Goal: Navigation & Orientation: Understand site structure

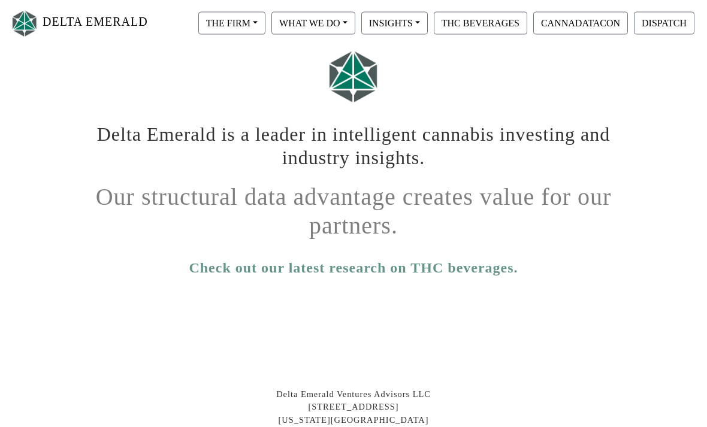
scroll to position [110, 0]
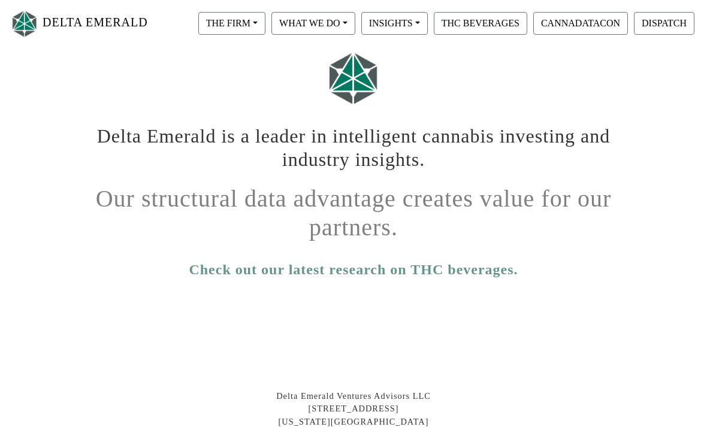
click at [255, 22] on button "THE FIRM" at bounding box center [231, 23] width 67 height 23
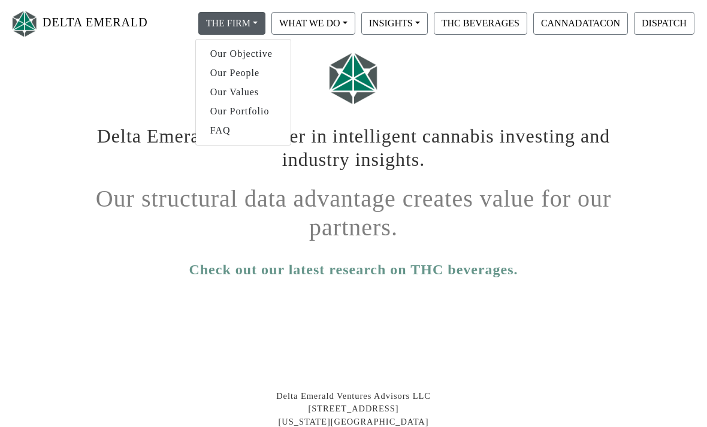
click at [246, 71] on link "Our People" at bounding box center [243, 73] width 95 height 19
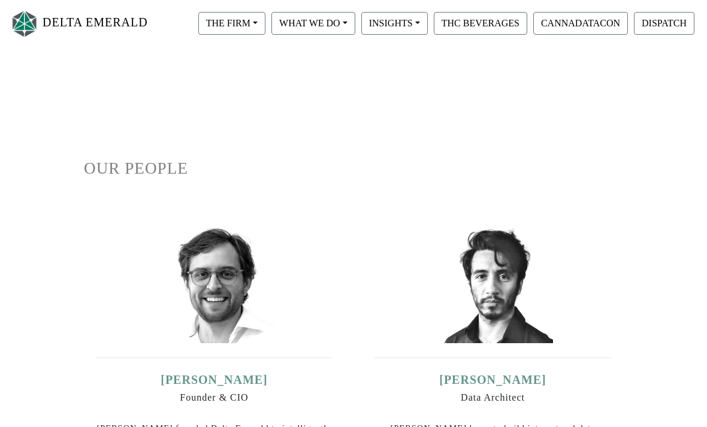
click at [256, 27] on button "THE FIRM" at bounding box center [231, 23] width 67 height 23
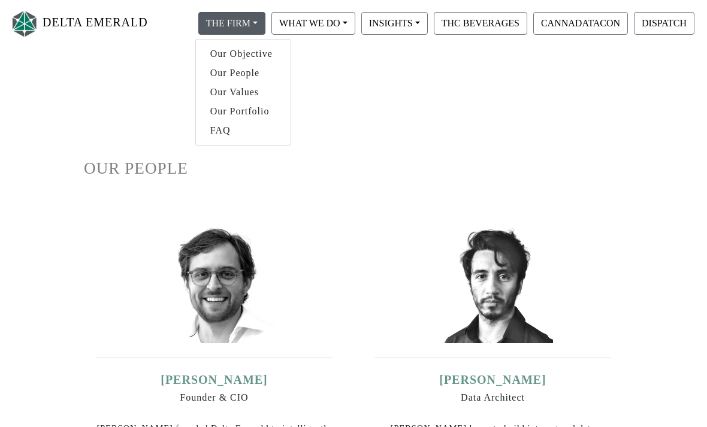
click at [255, 114] on link "Our Portfolio" at bounding box center [243, 111] width 95 height 19
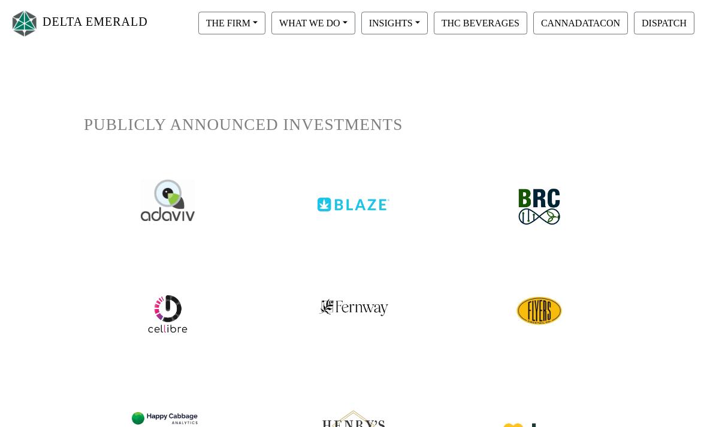
scroll to position [39, 0]
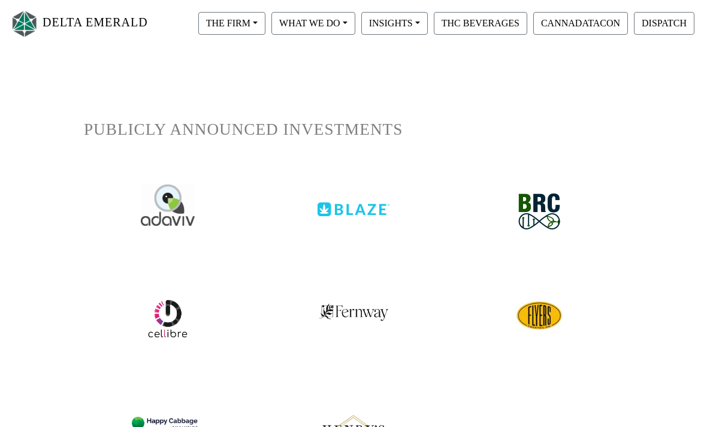
click at [495, 25] on button "THC BEVERAGES" at bounding box center [480, 23] width 93 height 23
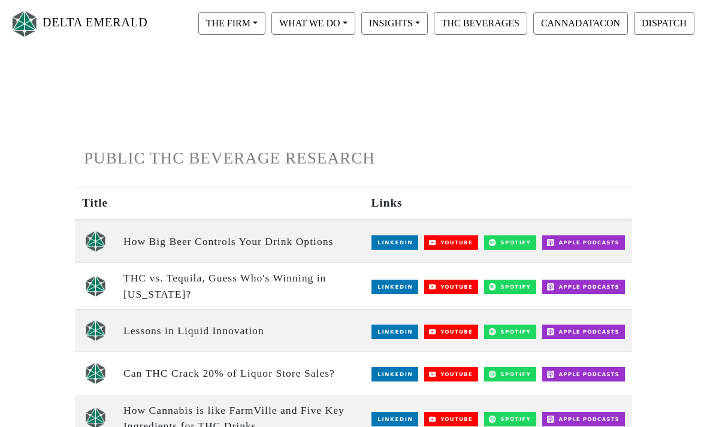
scroll to position [8, 0]
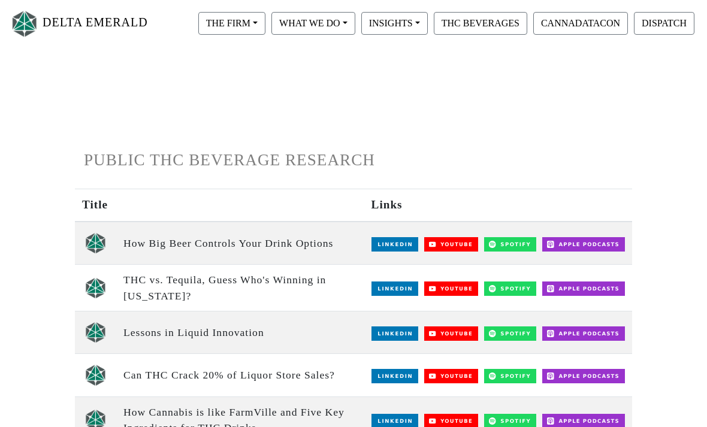
click at [418, 22] on button "INSIGHTS" at bounding box center [394, 23] width 67 height 23
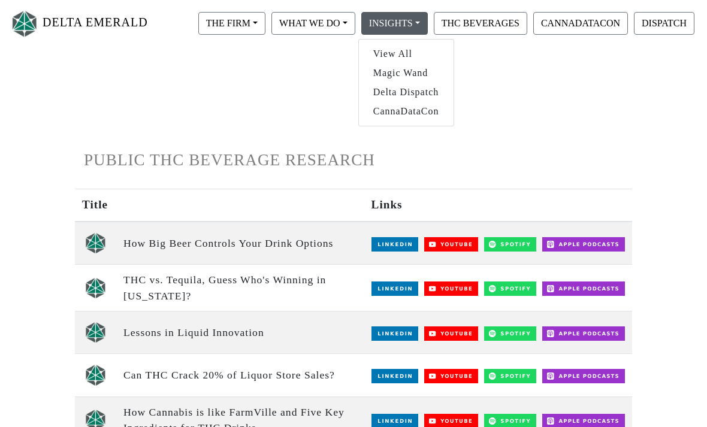
click at [338, 23] on button "WHAT WE DO" at bounding box center [313, 23] width 84 height 23
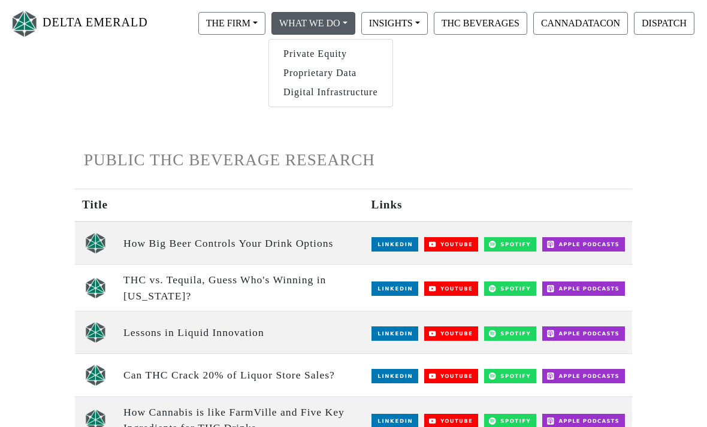
click at [548, 156] on h1 "PUBLIC THC BEVERAGE RESEARCH" at bounding box center [353, 160] width 539 height 20
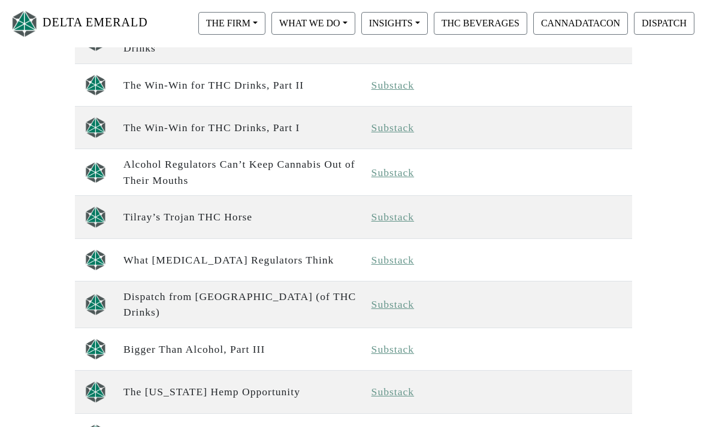
scroll to position [835, 0]
